Goal: Information Seeking & Learning: Learn about a topic

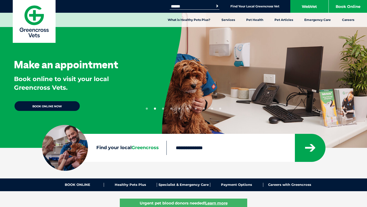
click at [254, 71] on div "Make an appointment Book online to visit your local Greencross Vets. BOOK ONLIN…" at bounding box center [183, 76] width 367 height 153
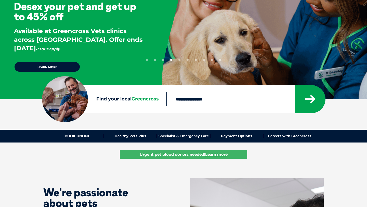
scroll to position [58, 0]
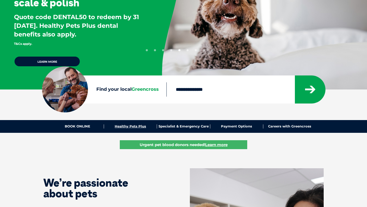
click at [139, 126] on link "Healthy Pets Plus" at bounding box center [130, 126] width 53 height 4
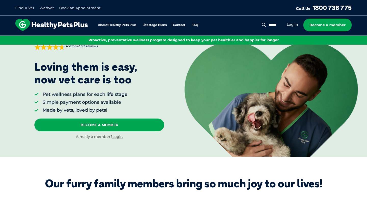
scroll to position [29, 0]
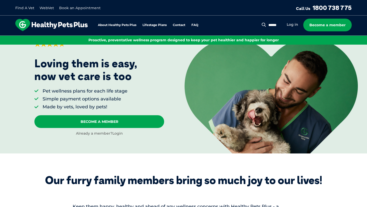
click at [118, 133] on link "Login" at bounding box center [117, 133] width 10 height 5
click at [295, 23] on link "Log in" at bounding box center [291, 24] width 11 height 5
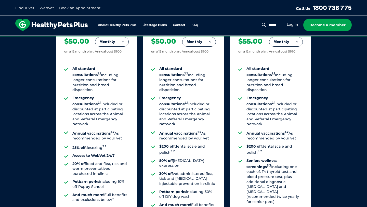
scroll to position [383, 0]
drag, startPoint x: 160, startPoint y: 65, endPoint x: 180, endPoint y: 82, distance: 26.4
click at [181, 82] on li "All standard consultations 1.1 Including longer consultations for nutrition and…" at bounding box center [187, 79] width 56 height 26
copy li "All standard consultations 1.1 Including longer consultations for nutrition and…"
drag, startPoint x: 159, startPoint y: 90, endPoint x: 199, endPoint y: 108, distance: 43.3
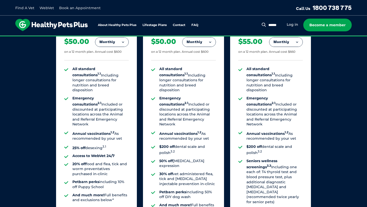
click at [199, 108] on li "Emergency consultations 2.1 Included or discounted at participating locations a…" at bounding box center [187, 111] width 56 height 31
copy li "Emergency consultations 2.1 Included or discounted at participating locations a…"
drag, startPoint x: 160, startPoint y: 120, endPoint x: 208, endPoint y: 127, distance: 48.7
click at [209, 127] on ul "All standard consultations 1.1 Including longer consultations for nutrition and…" at bounding box center [183, 139] width 64 height 146
copy li "Annual vaccinations 1.2 As recommended by your vet"
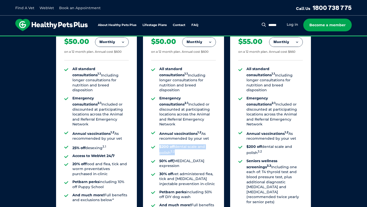
drag, startPoint x: 160, startPoint y: 134, endPoint x: 176, endPoint y: 143, distance: 19.3
click at [176, 143] on ul "All standard consultations 1.1 Including longer consultations for nutrition and…" at bounding box center [183, 139] width 64 height 146
copy ul "$200 off dental scale and polish 3.2"
click at [166, 144] on li "$200 off dental scale and polish 3.2" at bounding box center [187, 149] width 56 height 11
drag, startPoint x: 160, startPoint y: 132, endPoint x: 182, endPoint y: 140, distance: 23.7
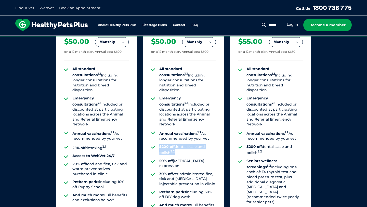
click at [182, 144] on li "$200 off dental scale and polish 3.2" at bounding box center [187, 149] width 56 height 11
copy li "$200 off dental scale and polish 3.2"
click at [170, 171] on strong "30% off" at bounding box center [165, 173] width 13 height 5
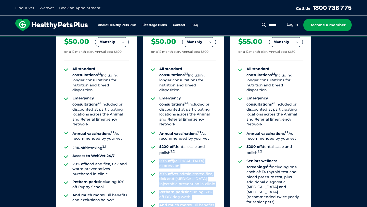
drag, startPoint x: 158, startPoint y: 145, endPoint x: 221, endPoint y: 150, distance: 63.1
click at [221, 150] on div "Adult Dog Aged 1-8 years Monthly Fortnightly Monthly Yearly $23.08 on a 12 mont…" at bounding box center [183, 123] width 81 height 251
copy div "50% off anal gland expression 30% off vet administered flea, tick and heartworm…"
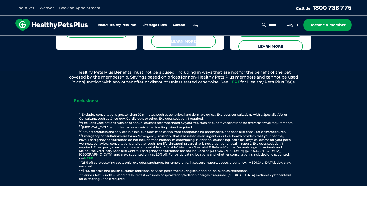
scroll to position [586, 0]
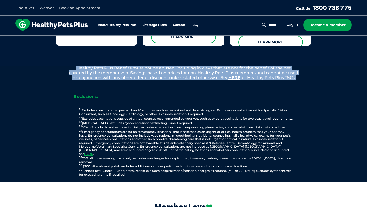
drag, startPoint x: 73, startPoint y: 65, endPoint x: 298, endPoint y: 76, distance: 225.4
click at [299, 78] on div "Healthy Pets Plus Benefits must not be abused, including in ways that are not f…" at bounding box center [183, 123] width 265 height 116
copy div "Healthy Pets Plus Benefits must not be abused, including in ways that are not f…"
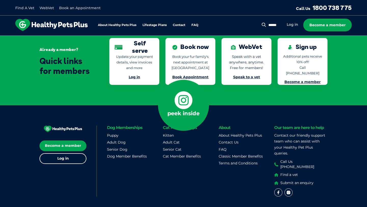
scroll to position [1168, 0]
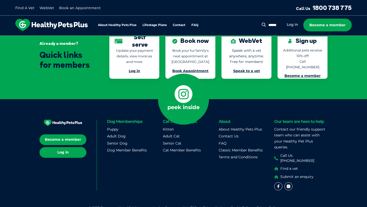
click at [80, 148] on link "Log in" at bounding box center [62, 152] width 47 height 11
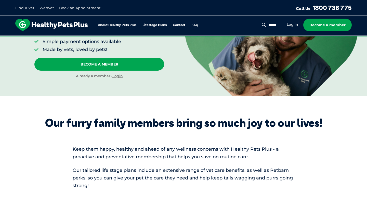
scroll to position [0, 0]
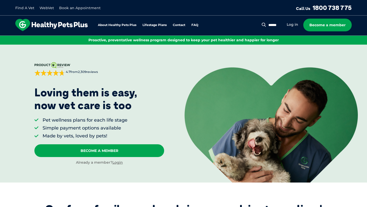
click at [28, 25] on img at bounding box center [51, 25] width 72 height 12
click at [25, 23] on img at bounding box center [51, 25] width 72 height 12
click at [24, 19] on img at bounding box center [51, 25] width 72 height 12
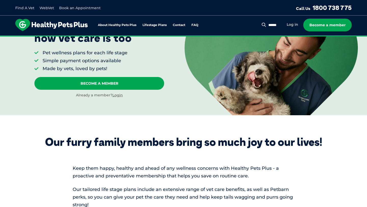
scroll to position [67, 0]
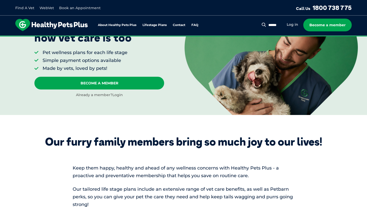
click at [117, 96] on link "Login" at bounding box center [117, 94] width 10 height 5
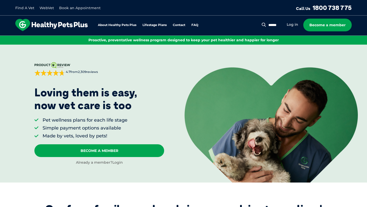
click at [119, 163] on link "Login" at bounding box center [117, 162] width 10 height 5
click at [161, 27] on div "About Healthy Pets Plus Lifestage Plans Dog Memberships Puppy Adult Dog Senior …" at bounding box center [110, 25] width 190 height 12
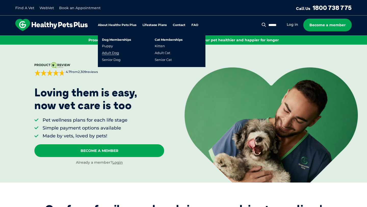
click at [115, 55] on link "Adult Dog" at bounding box center [110, 53] width 17 height 4
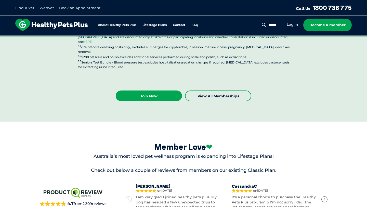
scroll to position [1373, 0]
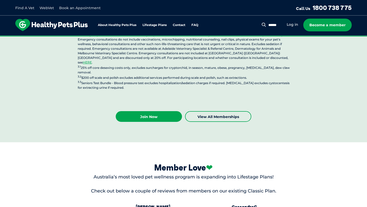
click at [29, 26] on img at bounding box center [51, 25] width 72 height 12
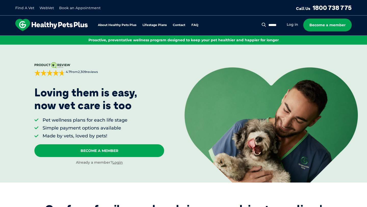
click at [26, 25] on img at bounding box center [51, 25] width 72 height 12
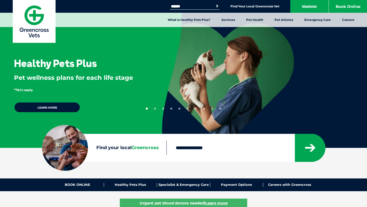
click at [163, 73] on div "1 2 3 4 5 6 7 8 9 10" at bounding box center [183, 80] width 75 height 59
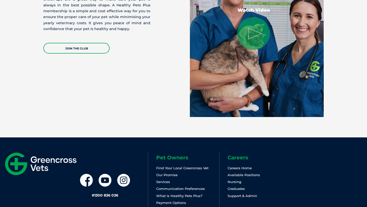
scroll to position [1089, 0]
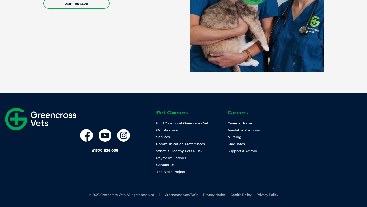
click at [169, 166] on link "Contact Us" at bounding box center [165, 164] width 18 height 4
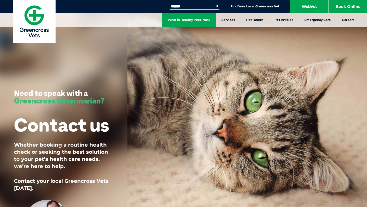
click at [200, 18] on link "What is Healthy Pets Plus?" at bounding box center [189, 20] width 54 height 14
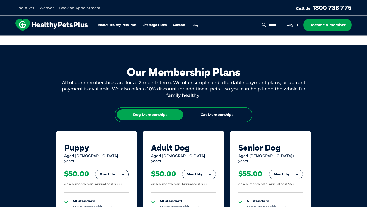
scroll to position [251, 0]
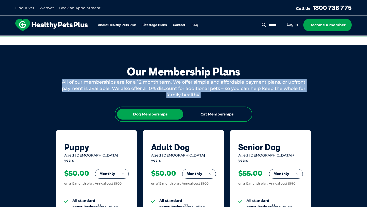
drag, startPoint x: 61, startPoint y: 83, endPoint x: 202, endPoint y: 94, distance: 141.3
click at [202, 94] on div "All of our memberships are for a 12 month term. We offer simple and affordable …" at bounding box center [183, 88] width 255 height 19
copy div "All of our memberships are for a 12 month term. We offer simple and affordable …"
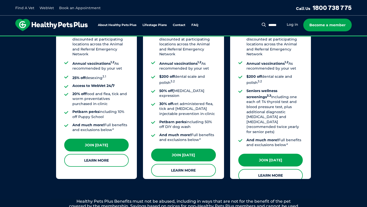
scroll to position [453, 0]
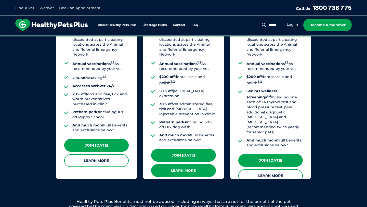
click at [202, 164] on link "Learn More" at bounding box center [183, 170] width 64 height 13
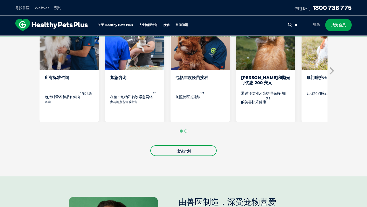
scroll to position [283, 0]
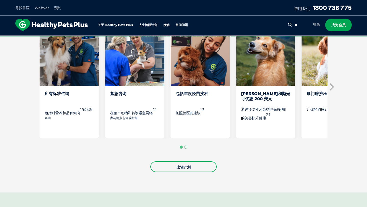
click at [219, 82] on img "8中的3" at bounding box center [199, 54] width 59 height 64
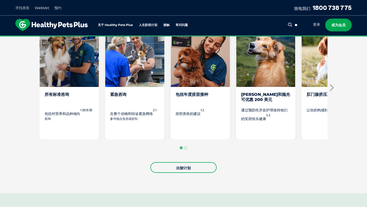
scroll to position [260, 0]
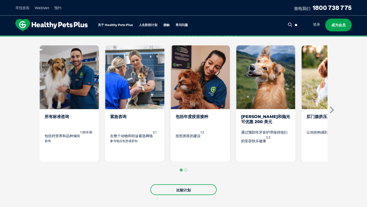
click at [331, 112] on icon "下一张幻灯片" at bounding box center [331, 110] width 8 height 8
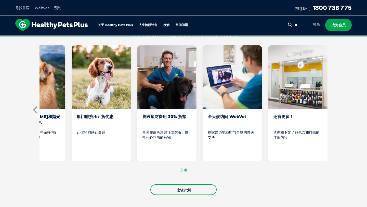
click at [37, 114] on icon "Previous slide" at bounding box center [36, 110] width 8 height 8
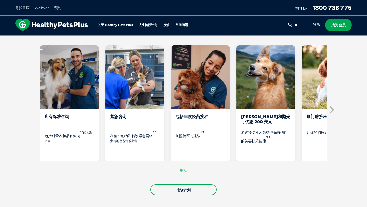
click at [203, 94] on img "8中的3" at bounding box center [199, 77] width 59 height 64
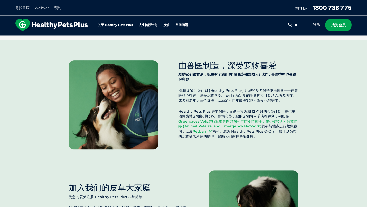
scroll to position [435, 0]
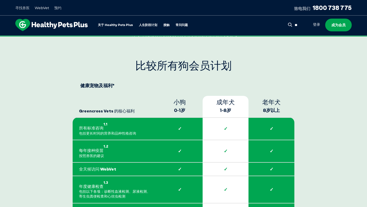
click at [215, 118] on th "成年犬 1-8岁" at bounding box center [225, 107] width 46 height 22
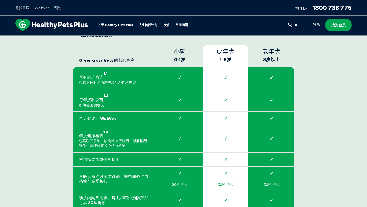
scroll to position [727, 0]
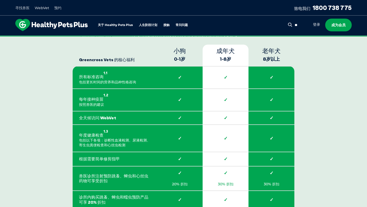
drag, startPoint x: 100, startPoint y: 167, endPoint x: 93, endPoint y: 167, distance: 6.9
click at [93, 166] on td "根据需要简单修剪指甲" at bounding box center [115, 159] width 84 height 14
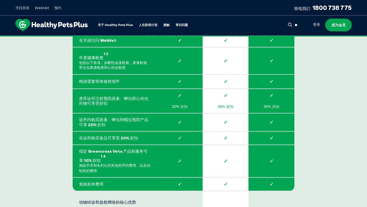
scroll to position [797, 0]
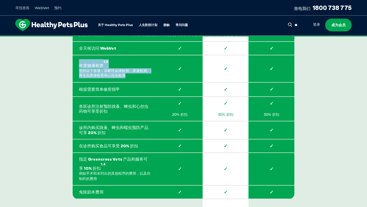
drag, startPoint x: 80, startPoint y: 69, endPoint x: 125, endPoint y: 80, distance: 46.3
click at [126, 78] on p "年度健康检查 1.3 包括以下各项：诊断性血液检测、尿液检测、寄生虫粪便检查和心丝虫检测" at bounding box center [114, 68] width 71 height 19
copy p "年度健康检查 1.3 包括以下各项：诊断性血液检测、尿液检测、寄生虫粪便检查和心丝虫检测"
drag, startPoint x: 126, startPoint y: 79, endPoint x: 82, endPoint y: 71, distance: 44.6
click at [82, 71] on p "年度健康检查 1.3 包括以下各项：诊断性血液检测、尿液检测、寄生虫粪便检查和心丝虫检测" at bounding box center [114, 68] width 71 height 19
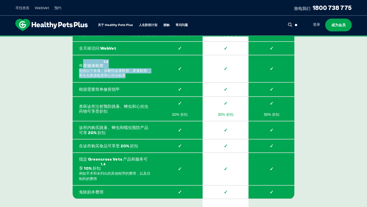
copy p "度健康检查 1.3 包括以下各项：诊断性血液检测、尿液检测、寄生虫粪便检查和心丝虫检测"
drag, startPoint x: 80, startPoint y: 68, endPoint x: 117, endPoint y: 71, distance: 37.5
click at [119, 72] on p "年度健康检查 1.3 包括以下各项：诊断性血液检测、尿液检测、寄生虫粪便检查和心丝虫检测" at bounding box center [114, 68] width 71 height 19
copy p "年度健康检查 1.3 包括以下各项：诊断性血"
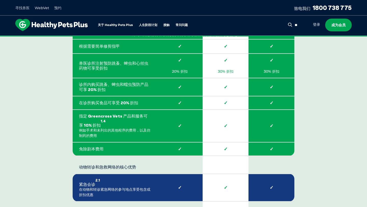
scroll to position [847, 0]
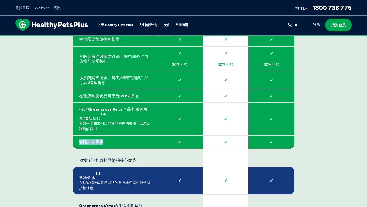
drag, startPoint x: 103, startPoint y: 143, endPoint x: 78, endPoint y: 144, distance: 25.2
click at [78, 144] on td "免除剧本费用" at bounding box center [115, 142] width 84 height 14
copy font "免除剧本费用"
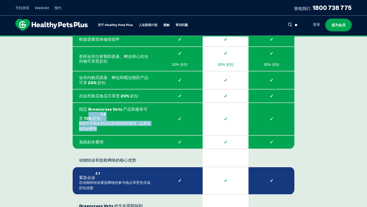
drag, startPoint x: 98, startPoint y: 134, endPoint x: 83, endPoint y: 117, distance: 22.4
click at [83, 117] on td "指定 Greencross Vets 产品和服务可享 10% 折扣 1.4 例如手术和未列出的其他程序的费用，以及仿制药的费用" at bounding box center [115, 119] width 84 height 32
copy td "% 折扣 1.4 例如手术和未列出的其他程序的费用，以及仿制药的费用"
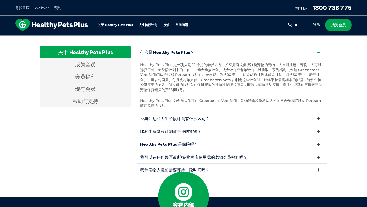
scroll to position [1663, 0]
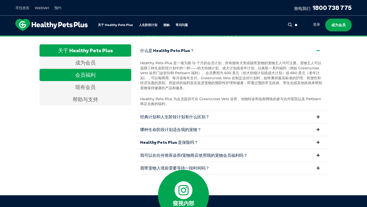
click at [100, 71] on div "会员福利" at bounding box center [85, 75] width 92 height 12
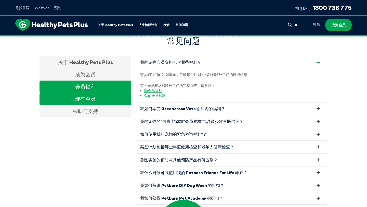
click at [95, 96] on font "现有会员" at bounding box center [85, 98] width 20 height 6
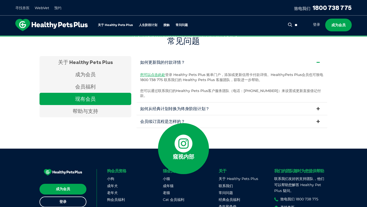
click at [148, 119] on font "会员续订流程是怎样的？" at bounding box center [162, 121] width 45 height 5
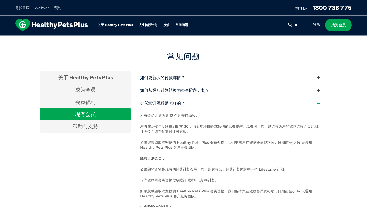
scroll to position [1625, 0]
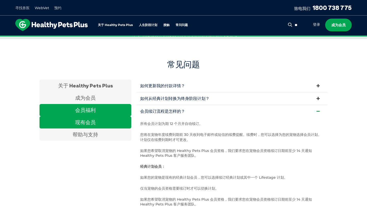
click at [105, 114] on div "会员福利" at bounding box center [85, 110] width 92 height 12
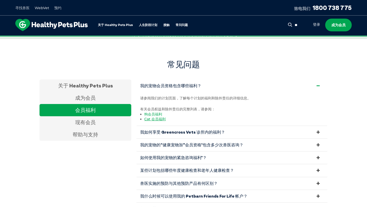
click at [156, 114] on font "狗会员福利" at bounding box center [153, 114] width 18 height 5
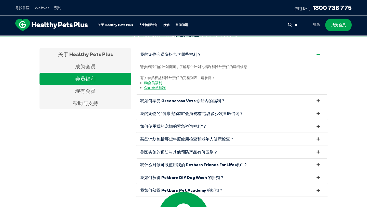
scroll to position [1660, 0]
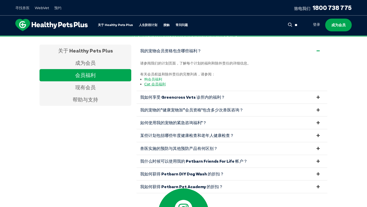
click at [167, 135] on font "某些计划包括哪些年度健康检查和老年人健康检查？" at bounding box center [187, 135] width 94 height 5
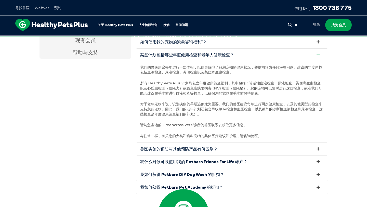
scroll to position [1707, 0]
click at [160, 148] on font "兽医实施的预防与其他预防产品有何区别？" at bounding box center [178, 148] width 77 height 5
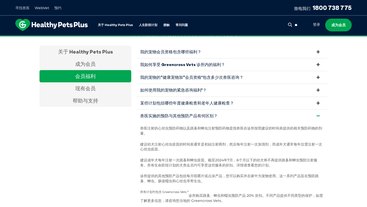
scroll to position [1653, 0]
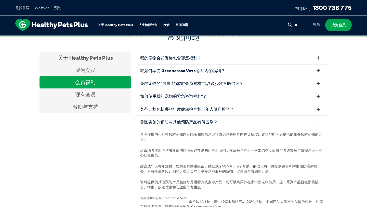
click at [177, 107] on font "某些计划包括哪些年度健康检查和老年人健康检查？" at bounding box center [187, 108] width 94 height 5
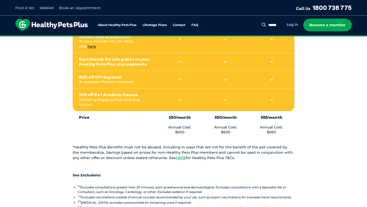
scroll to position [458, 0]
